Goal: Transaction & Acquisition: Obtain resource

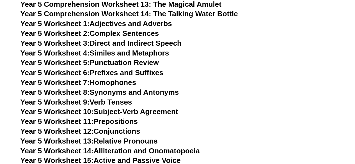
scroll to position [2587, 0]
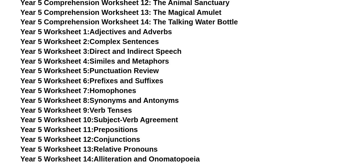
click at [102, 83] on link "Year 5 Worksheet 6: Prefixes and Suffixes" at bounding box center [91, 80] width 143 height 8
click at [108, 91] on link "Year 5 Worksheet 7: Homophones" at bounding box center [78, 90] width 116 height 8
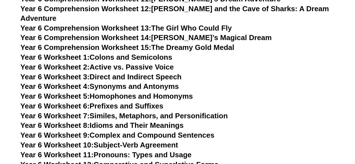
scroll to position [3036, 0]
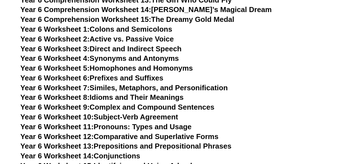
click at [116, 45] on link "Year 6 Worksheet 3: Direct and Indirect Speech" at bounding box center [100, 49] width 161 height 8
click at [125, 84] on link "Year 6 Worksheet 7: Similes, Metaphors, and Personification" at bounding box center [123, 88] width 207 height 8
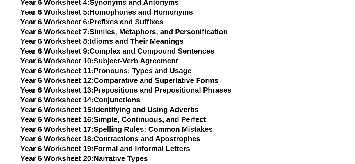
scroll to position [3120, 0]
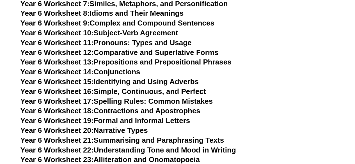
drag, startPoint x: 125, startPoint y: 84, endPoint x: 147, endPoint y: 85, distance: 22.5
click at [125, 97] on link "Year 6 Worksheet 17: Spelling Rules: Common Mistakes" at bounding box center [116, 101] width 192 height 8
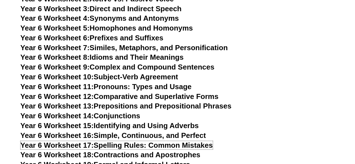
scroll to position [3064, 0]
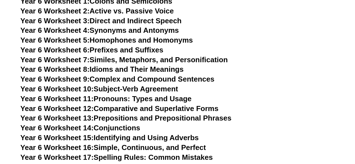
click at [148, 95] on link "Year 6 Worksheet 11: Pronouns: Types and Usage" at bounding box center [105, 99] width 171 height 8
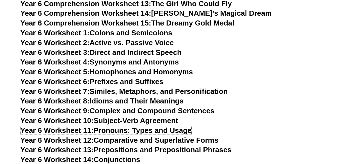
scroll to position [2980, 0]
